Goal: Task Accomplishment & Management: Use online tool/utility

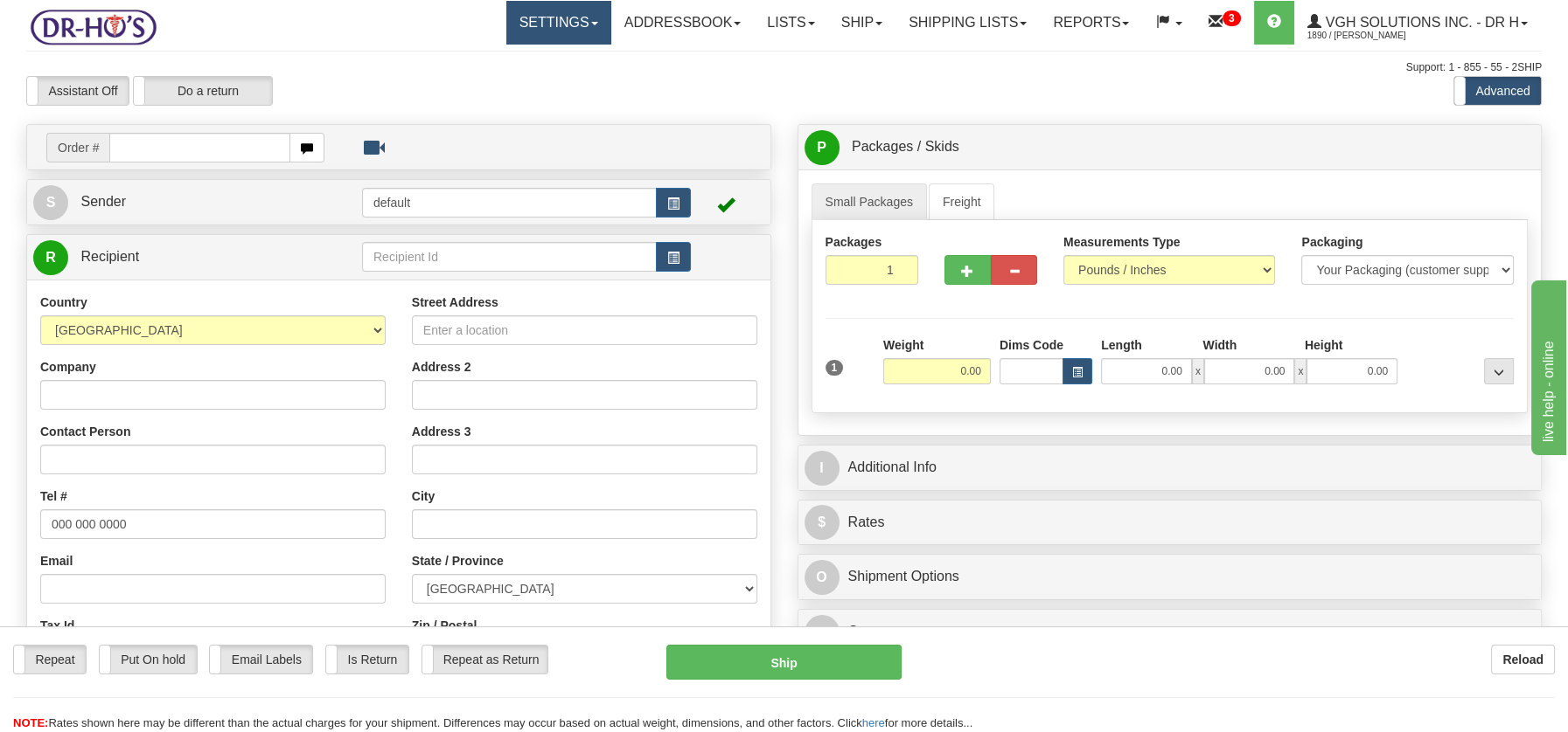
click at [591, 23] on span at bounding box center [595, 24] width 7 height 4
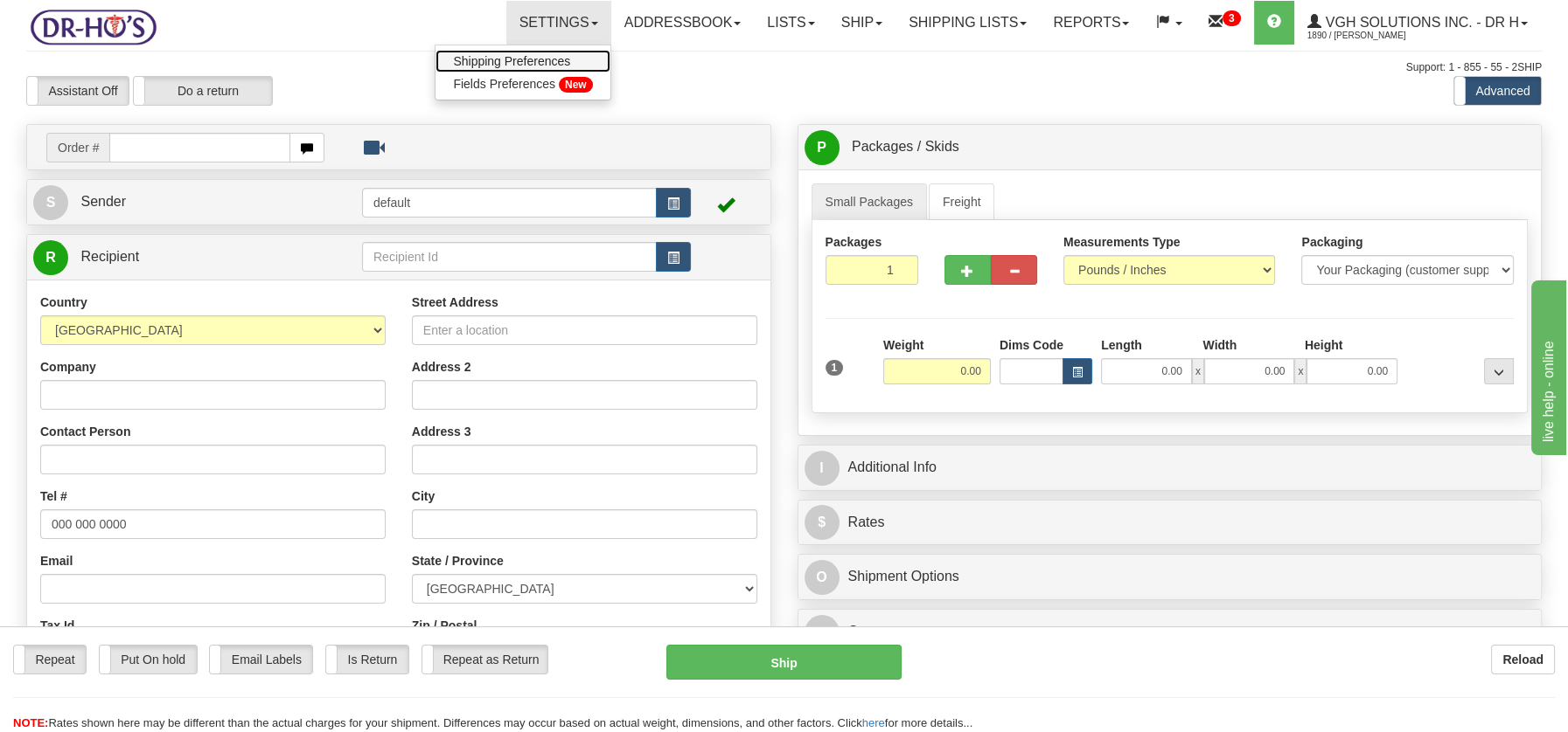
click at [544, 63] on span "Shipping Preferences" at bounding box center [512, 61] width 117 height 14
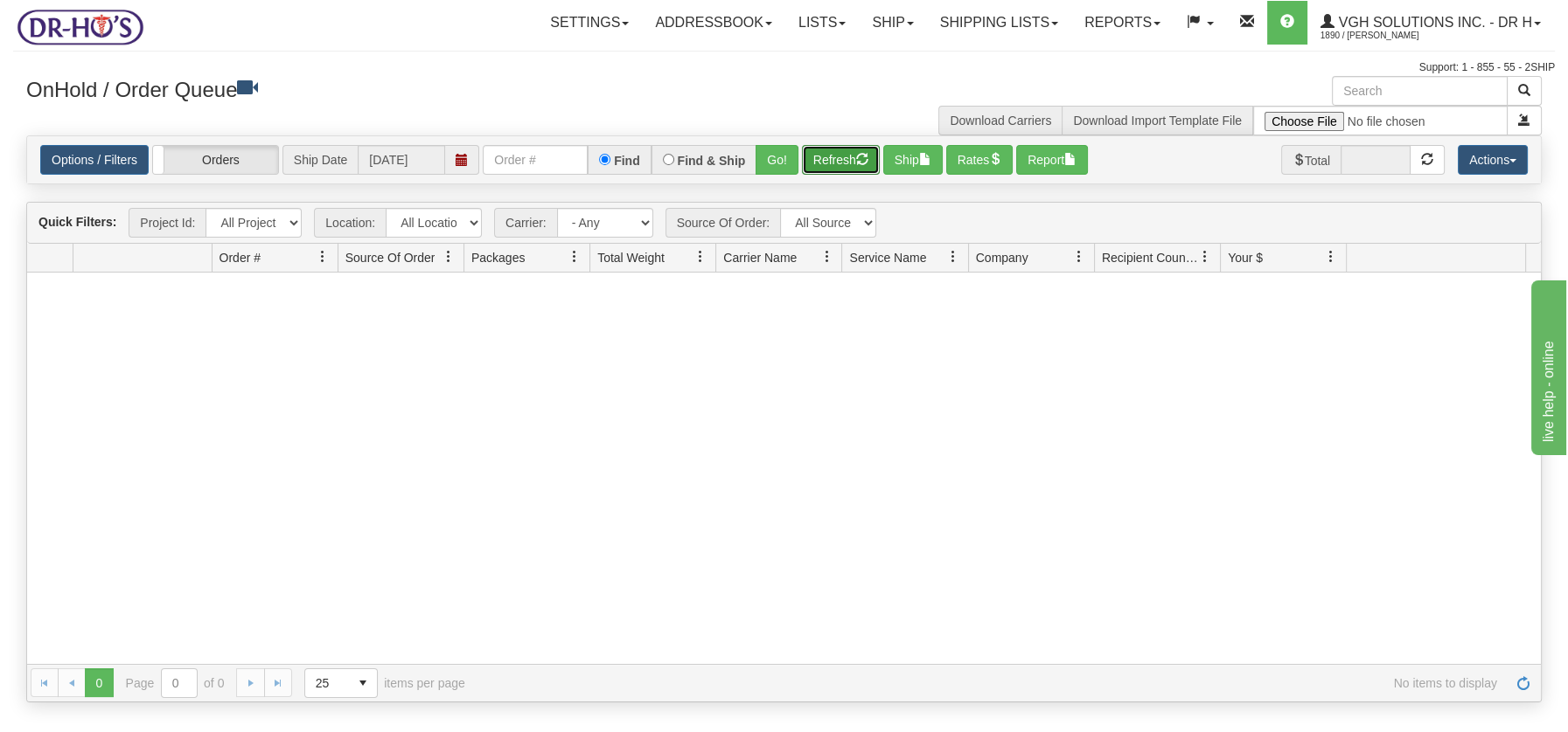
click at [841, 162] on button "Refresh" at bounding box center [841, 159] width 78 height 29
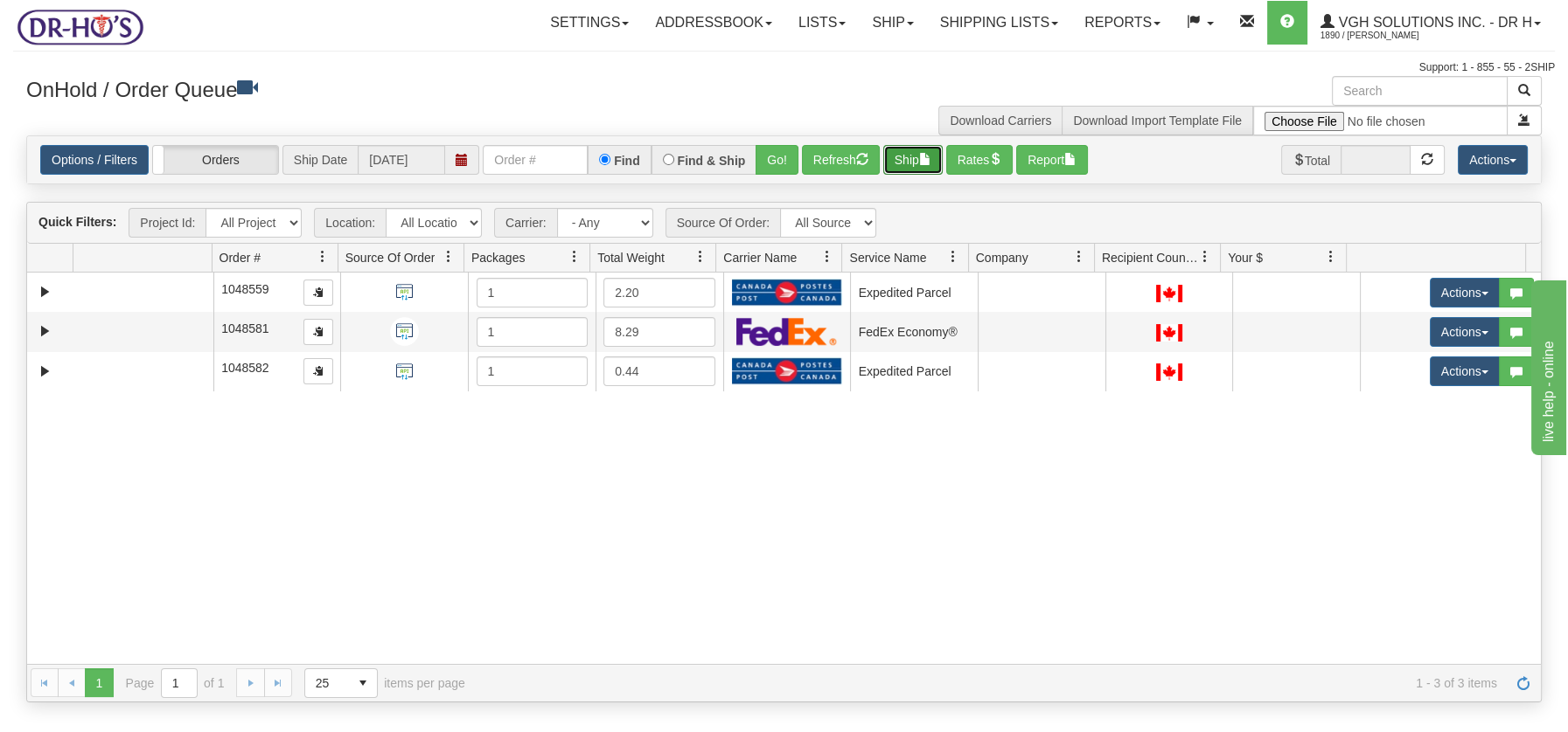
click at [921, 152] on button "Ship" at bounding box center [912, 159] width 60 height 29
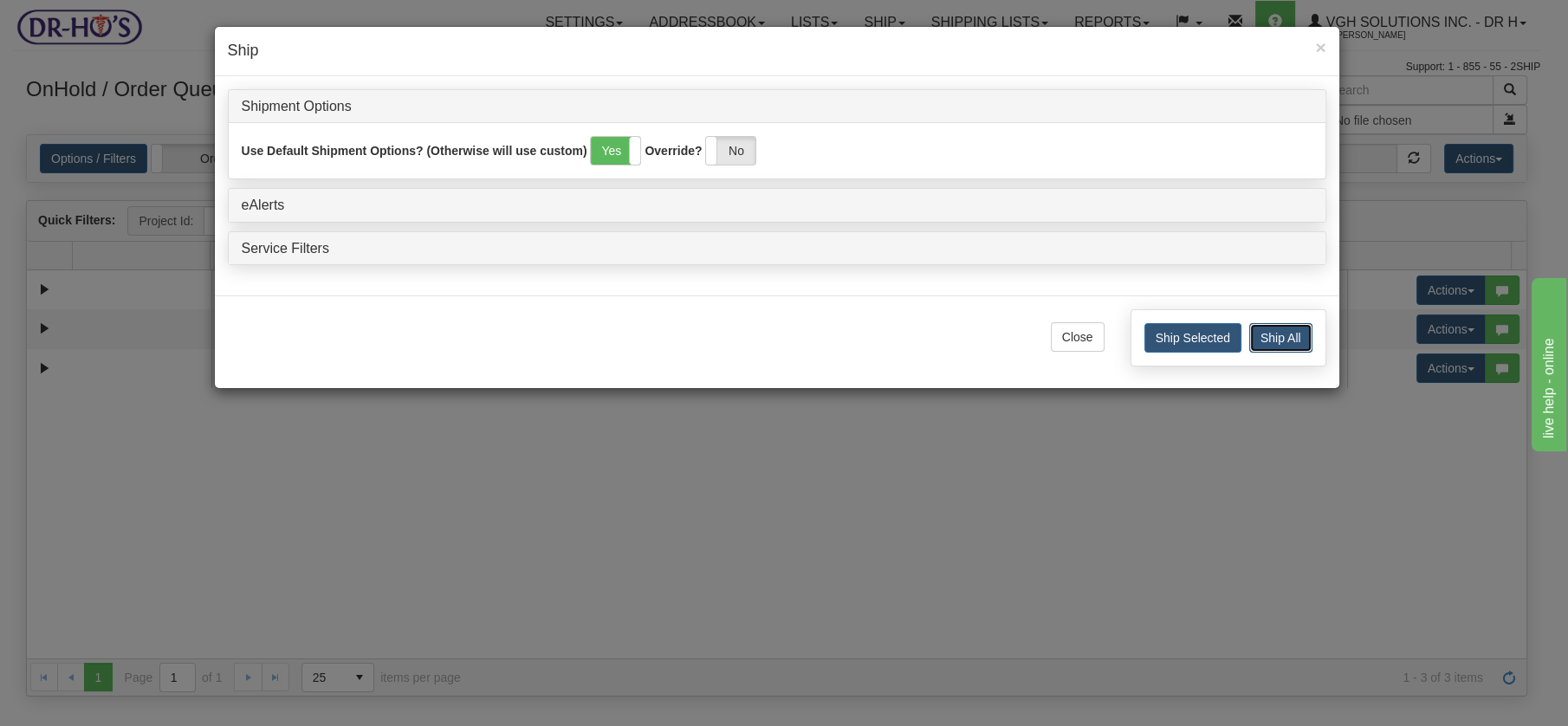
click at [1282, 330] on button "Ship All" at bounding box center [1281, 337] width 63 height 29
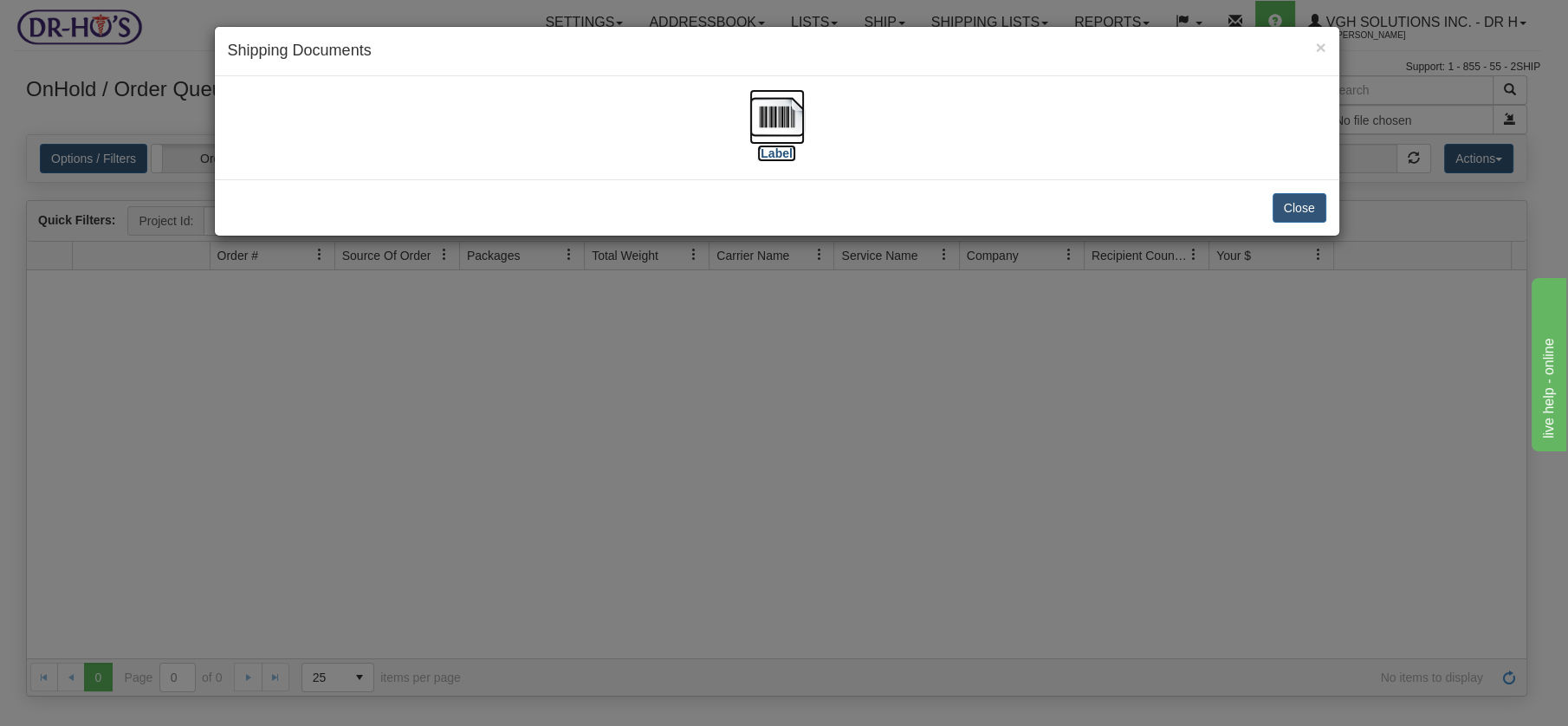
click at [782, 117] on img at bounding box center [777, 116] width 55 height 56
drag, startPoint x: 1302, startPoint y: 198, endPoint x: 1207, endPoint y: 178, distance: 97.1
click at [1301, 199] on button "Close" at bounding box center [1299, 207] width 54 height 29
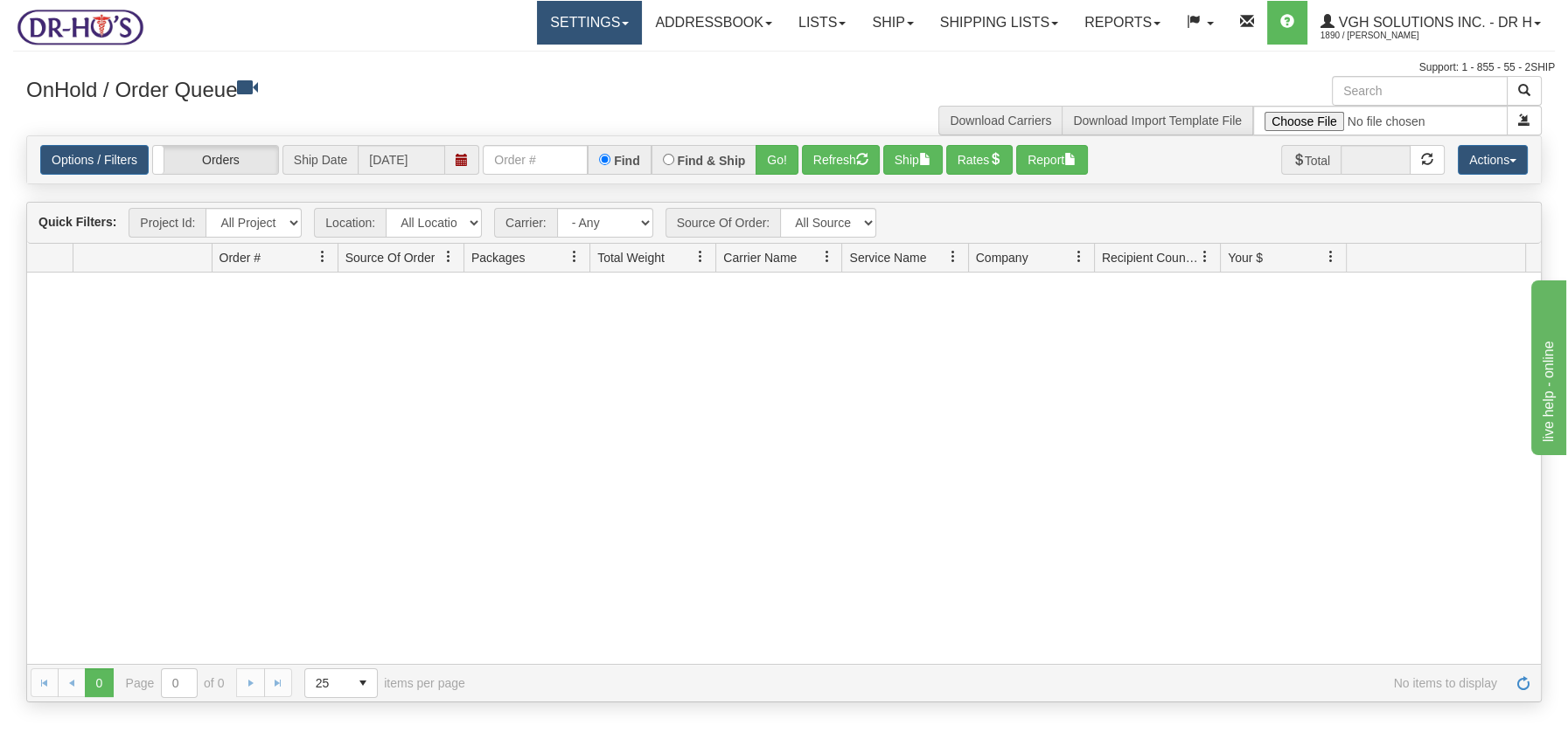
click at [606, 18] on link "Settings" at bounding box center [589, 22] width 105 height 44
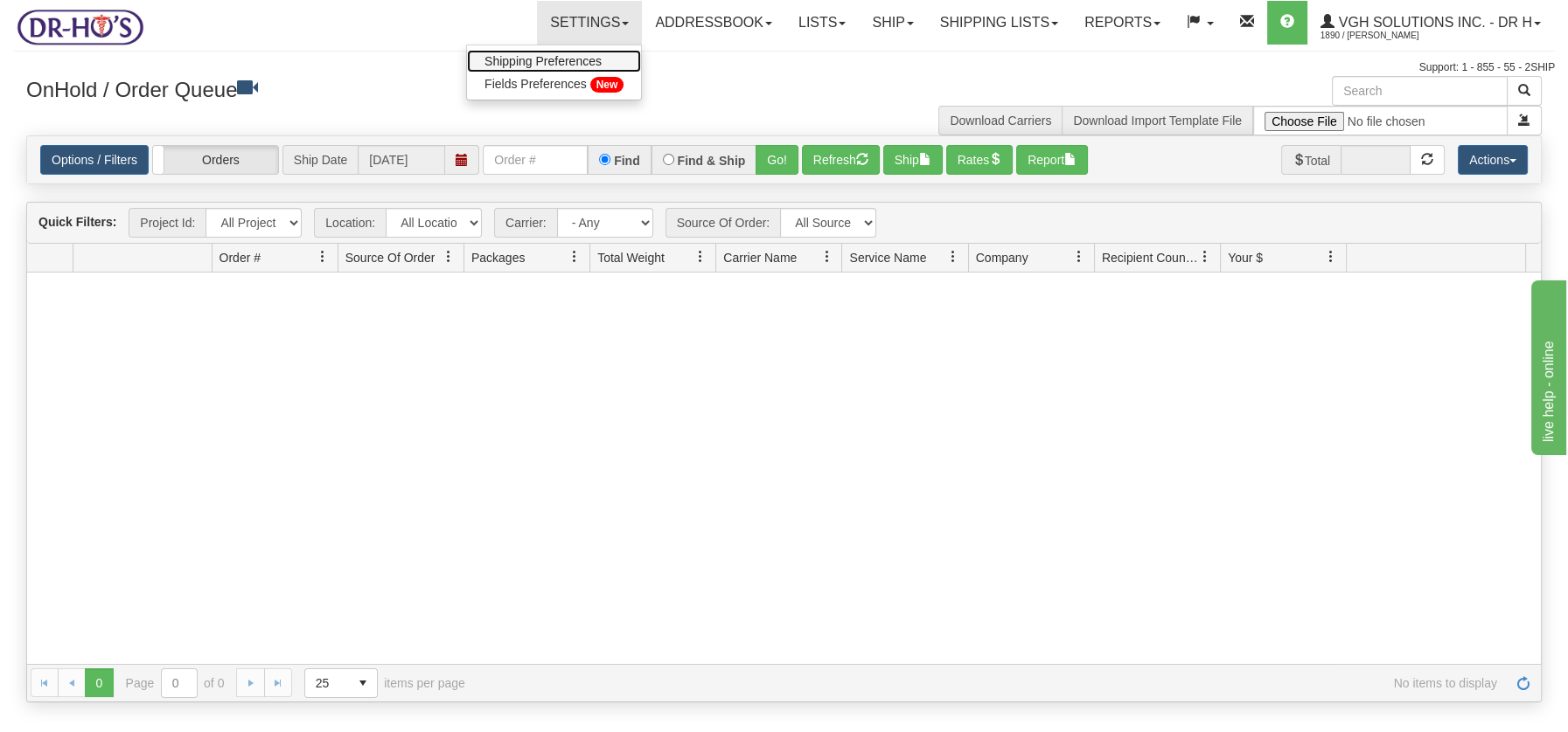
click at [562, 58] on span "Shipping Preferences" at bounding box center [543, 61] width 117 height 14
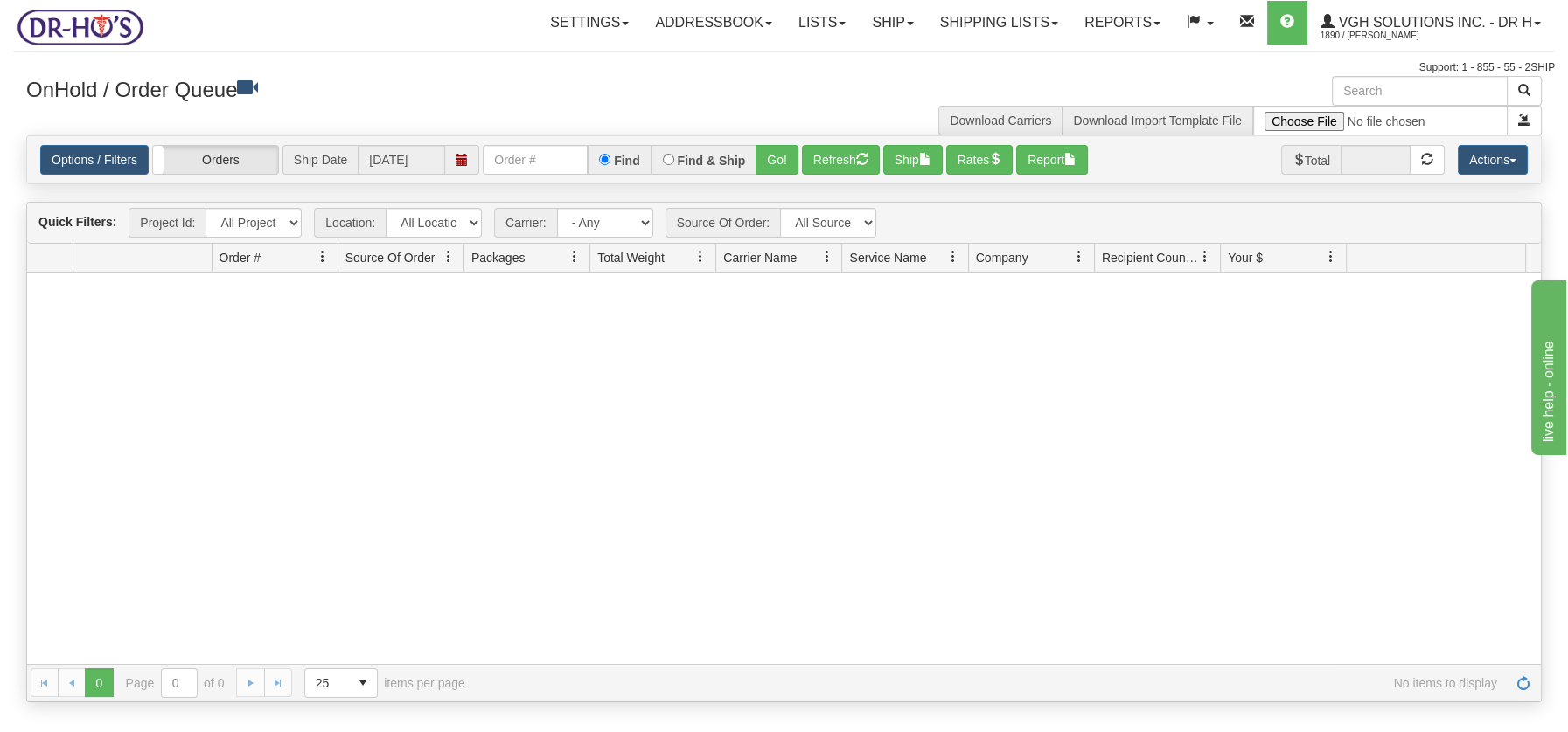
click at [1200, 440] on div at bounding box center [783, 468] width 1514 height 391
